Goal: Communication & Community: Answer question/provide support

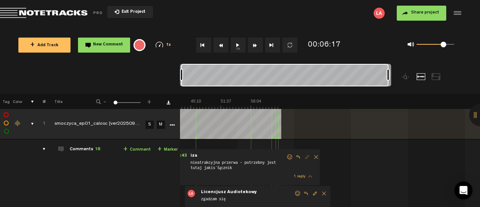
scroll to position [11, 0]
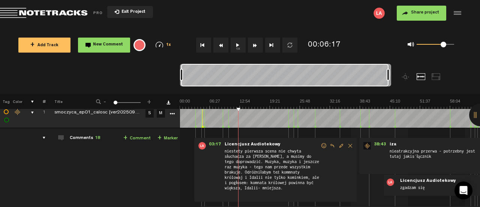
click at [476, 117] on div at bounding box center [480, 115] width 23 height 23
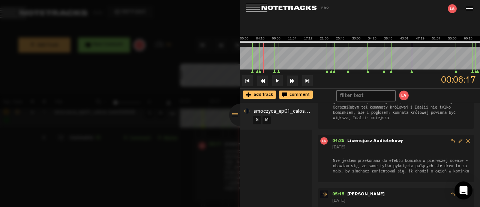
scroll to position [43, 0]
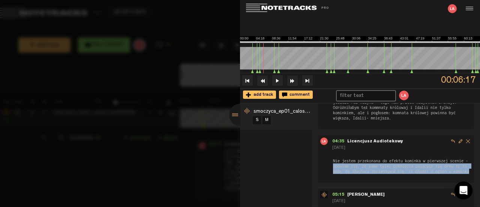
drag, startPoint x: 338, startPoint y: 164, endPoint x: 358, endPoint y: 176, distance: 22.9
click at [358, 174] on span "Nie jestem przekonana do efektu kominka w pierwszej scenie - obawiam się, że sa…" at bounding box center [402, 166] width 140 height 17
copy span "obawiam się, że same tylko pyknięcia palących się drew to za mało, by słuchacz …"
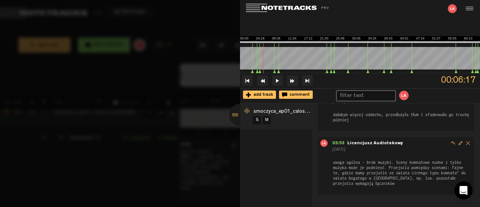
scroll to position [989, 0]
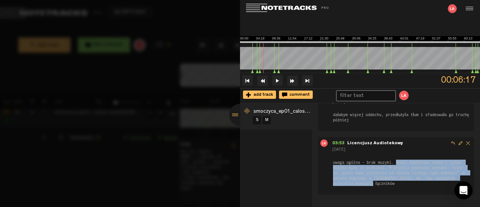
drag, startPoint x: 396, startPoint y: 161, endPoint x: 403, endPoint y: 181, distance: 21.6
click at [403, 181] on span "uwaga ogólna - brak muzyki. Sceny komnatowe nudne i tylko muzyka może je podnie…" at bounding box center [402, 172] width 140 height 27
copy span "[PERSON_NAME] komnatowe nudne i tylko muzyka może je podnieść. Przejścia pomięd…"
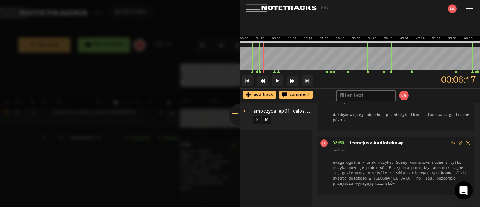
click at [370, 153] on form "uwaga ogólna - brak muzyki. Sceny komnatowe nudne i tylko muzyka może je podnie…" at bounding box center [402, 169] width 140 height 33
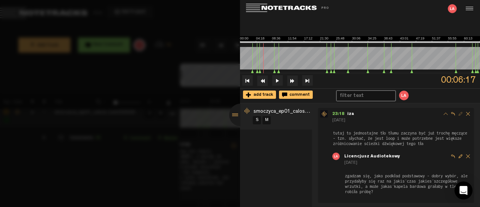
scroll to position [331, 0]
click at [357, 134] on span "tutaj to jednostajne tło tłumu zaczyna być już trochę męczące - tzn. słychać, ż…" at bounding box center [402, 137] width 140 height 17
click at [356, 137] on span "tutaj to jednostajne tło tłumu zaczyna być już trochę męczące - tzn. słychać, ż…" at bounding box center [402, 137] width 140 height 17
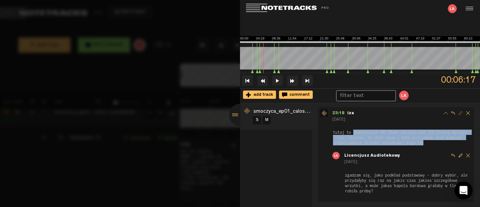
drag, startPoint x: 353, startPoint y: 137, endPoint x: 445, endPoint y: 150, distance: 93.3
click at [445, 146] on span "tutaj to jednostajne tło tłumu zaczyna być już trochę męczące - tzn. słychać, ż…" at bounding box center [402, 137] width 140 height 17
copy span "jednostajne tło tłumu zaczyna być już trochę męczące - tzn. słychać, że jest lo…"
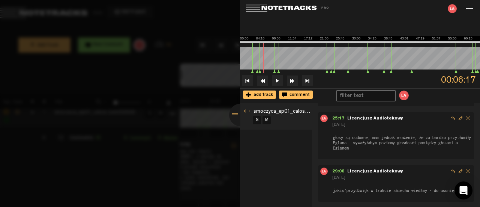
scroll to position [470, 0]
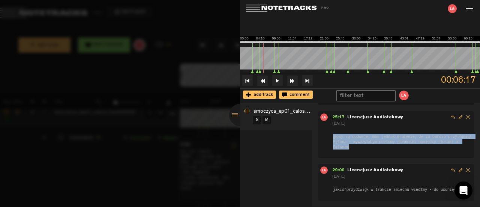
drag, startPoint x: 400, startPoint y: 152, endPoint x: 334, endPoint y: 140, distance: 67.0
click at [334, 140] on span "głosy są cudowne, mam jednak wrażenie, że za bardzo przytłumiły Eglana - wyważy…" at bounding box center [402, 141] width 140 height 17
copy span "głosy są cudowne, mam jednak wrażenie, że za bardzo przytłumiły Eglana - wyważy…"
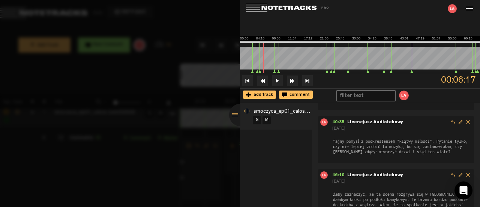
scroll to position [735, 0]
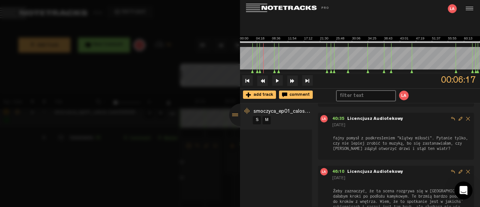
click at [357, 151] on span "fajny pomysł z podkreśleniem "klątwy miłości". Pytanie tylko, czy nie lepiej zr…" at bounding box center [402, 143] width 140 height 17
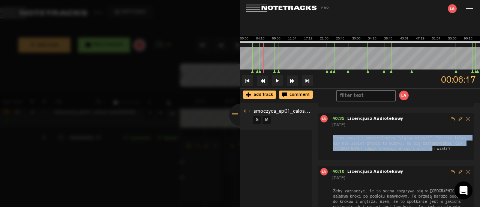
drag, startPoint x: 353, startPoint y: 158, endPoint x: 332, endPoint y: 141, distance: 27.0
click at [332, 141] on nt-track-comment-vertical "40:35 - NaN:NaN Licencjusz Audiotekowy [DATE] fajny pomysł z podkreśleniem "klą…" at bounding box center [396, 133] width 152 height 36
copy span "fajny pomysł z podkreśleniem "klątwy miłości". Pytanie tylko, czy nie lepiej zr…"
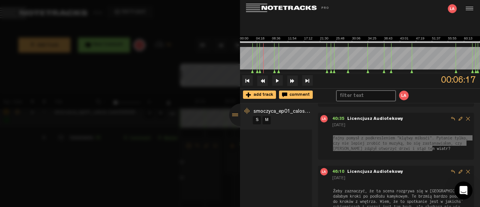
scroll to position [774, 0]
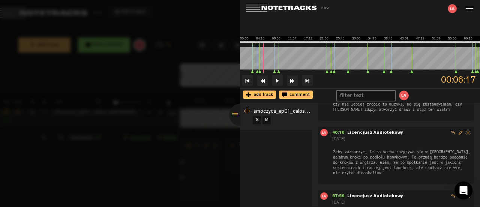
click at [336, 159] on span "Żeby zaznaczyć, że ta scena rozgrywa się w [GEOGRAPHIC_DATA], dałabym kroki po …" at bounding box center [402, 162] width 140 height 27
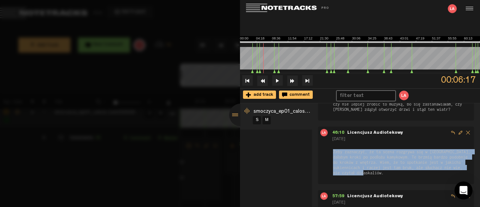
drag, startPoint x: 331, startPoint y: 161, endPoint x: 406, endPoint y: 183, distance: 78.5
click at [406, 176] on nt-track-comment-vertical "46:10 - NaN:NaN Licencjusz Audiotekowy [DATE] Żeby zaznaczyć, że ta scena rozgr…" at bounding box center [396, 152] width 152 height 47
copy span "Żeby zaznaczyć, że ta scena rozgrywa się w [GEOGRAPHIC_DATA], dałabym kroki po …"
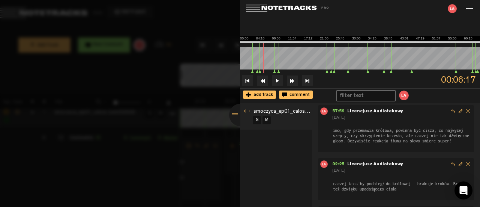
scroll to position [858, 0]
click at [347, 141] on span "imo, gdy przemawia Królowa, powinna być cisza, co najwyżej szepty, czy skrzypie…" at bounding box center [402, 136] width 140 height 17
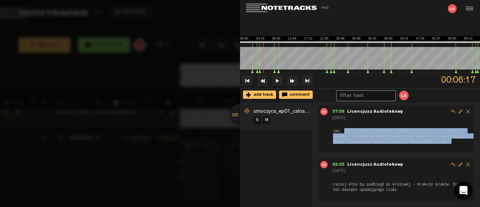
drag, startPoint x: 344, startPoint y: 139, endPoint x: 352, endPoint y: 156, distance: 18.7
click at [352, 144] on span "imo, gdy przemawia Królowa, powinna być cisza, co najwyżej szepty, czy skrzypie…" at bounding box center [402, 136] width 140 height 17
copy span "gdy przemawia Królowa, powinna być cisza, co najwyżej szepty, czy skrzypienie k…"
click at [387, 144] on span "imo, gdy przemawia Królowa, powinna być cisza, co najwyżej szepty, czy skrzypie…" at bounding box center [402, 136] width 140 height 17
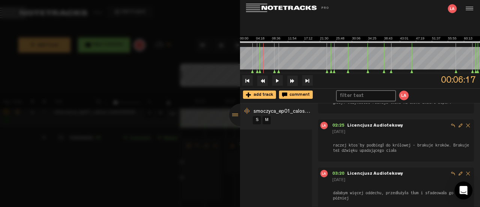
scroll to position [916, 0]
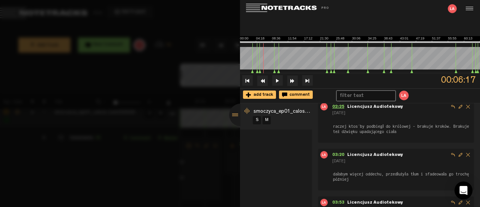
click at [340, 109] on span "02:25" at bounding box center [339, 107] width 15 height 5
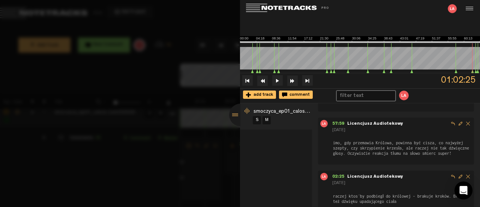
scroll to position [846, 0]
click at [459, 40] on img at bounding box center [360, 39] width 240 height 7
click at [461, 42] on img at bounding box center [360, 39] width 240 height 7
click at [462, 43] on audio-loader at bounding box center [360, 58] width 240 height 30
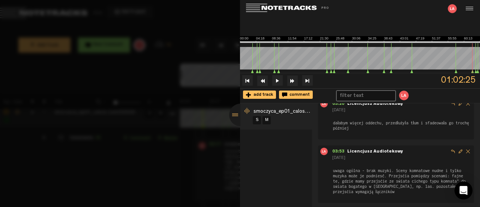
scroll to position [989, 0]
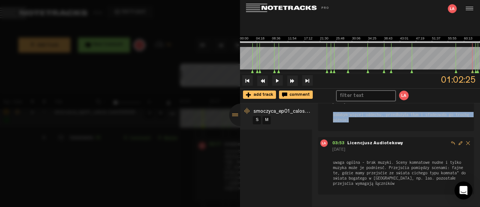
drag, startPoint x: 371, startPoint y: 121, endPoint x: 331, endPoint y: 113, distance: 40.5
click at [331, 113] on nt-track-comment-vertical "03:20 - NaN:[PERSON_NAME] Audiotekowy [DATE] dałabym więcej oddechu, przedłużył…" at bounding box center [396, 107] width 152 height 31
copy span "dałabym więcej oddechu, przedłużyła tłum i sfadeowała go trochę później"
